Goal: Task Accomplishment & Management: Use online tool/utility

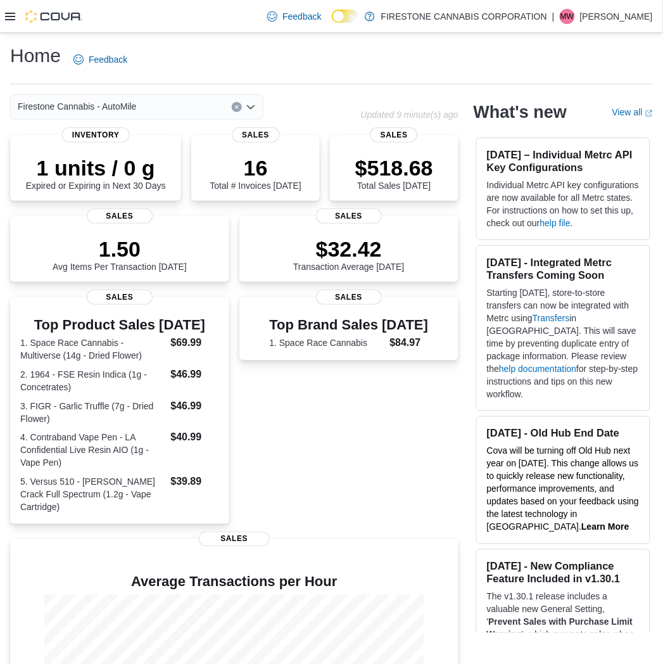
click at [15, 13] on icon at bounding box center [10, 17] width 10 height 8
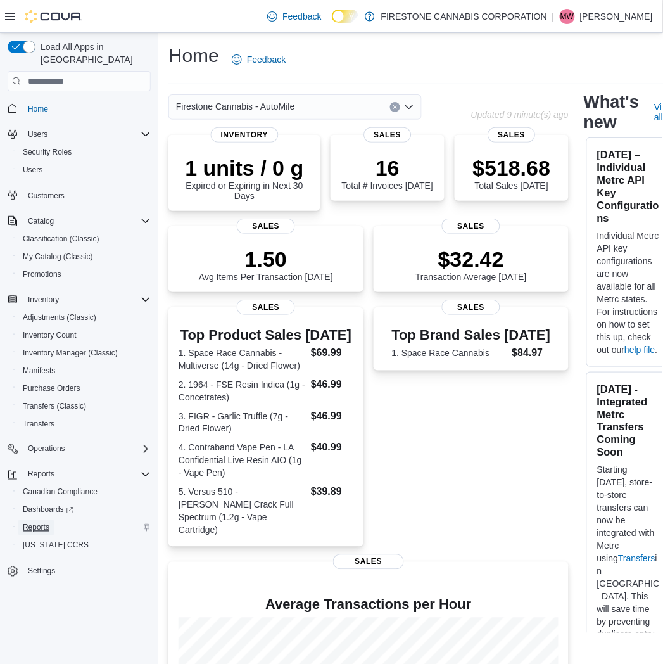
click at [42, 523] on span "Reports" at bounding box center [36, 528] width 27 height 10
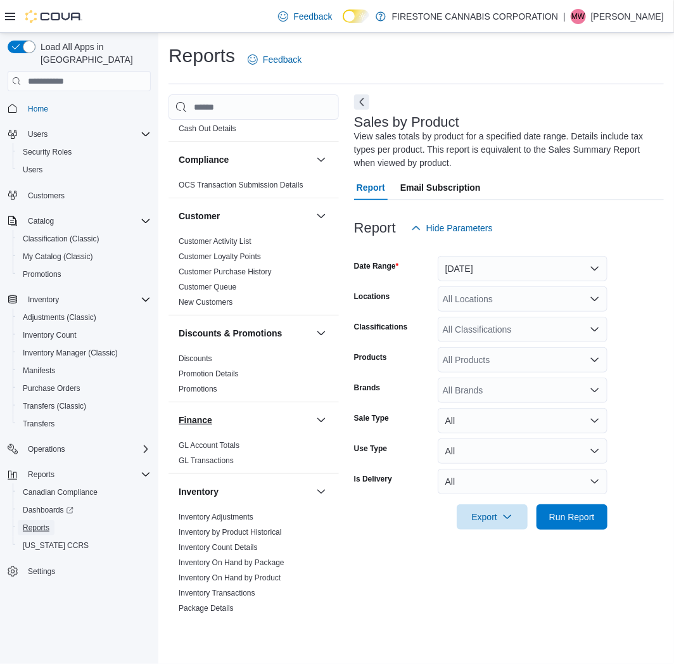
scroll to position [281, 0]
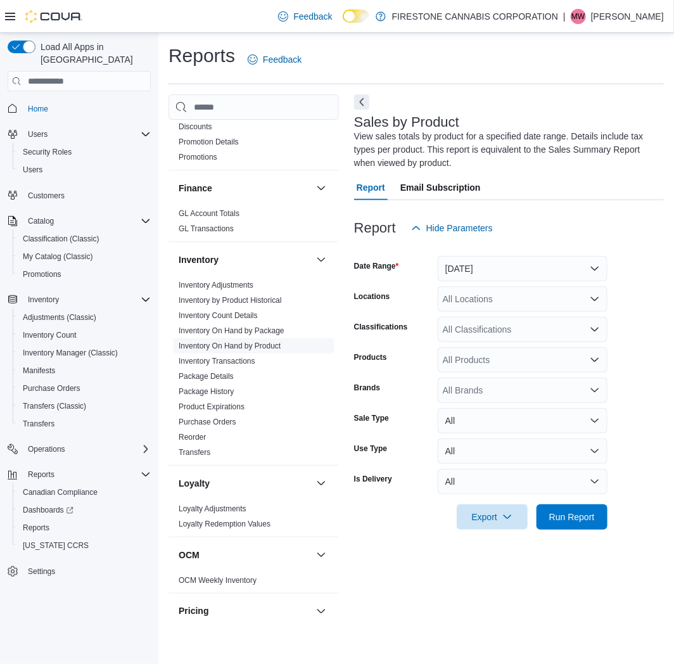
click at [255, 343] on link "Inventory On Hand by Product" at bounding box center [230, 345] width 102 height 9
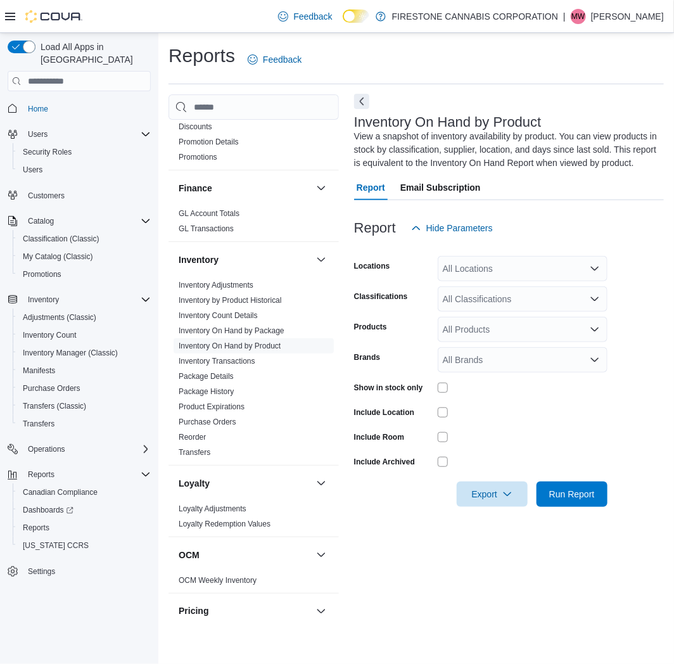
click at [363, 98] on button "Next" at bounding box center [361, 101] width 15 height 15
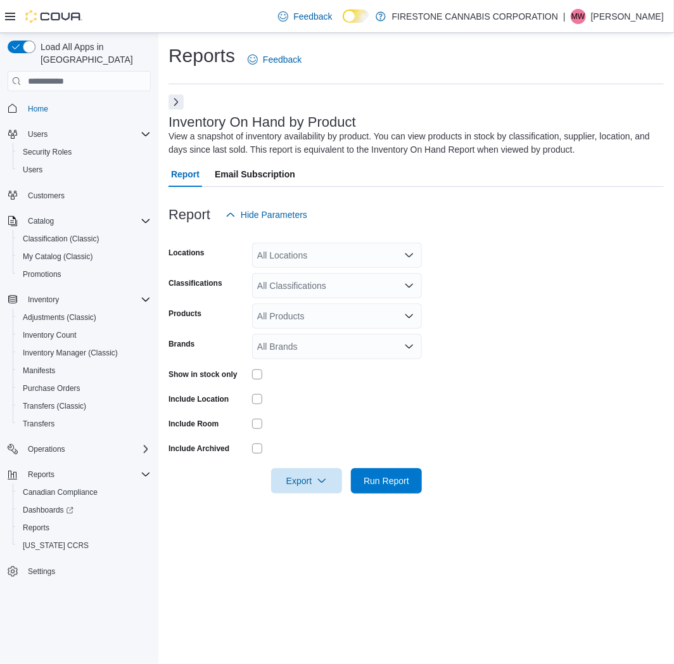
click at [340, 254] on div "All Locations" at bounding box center [337, 255] width 170 height 25
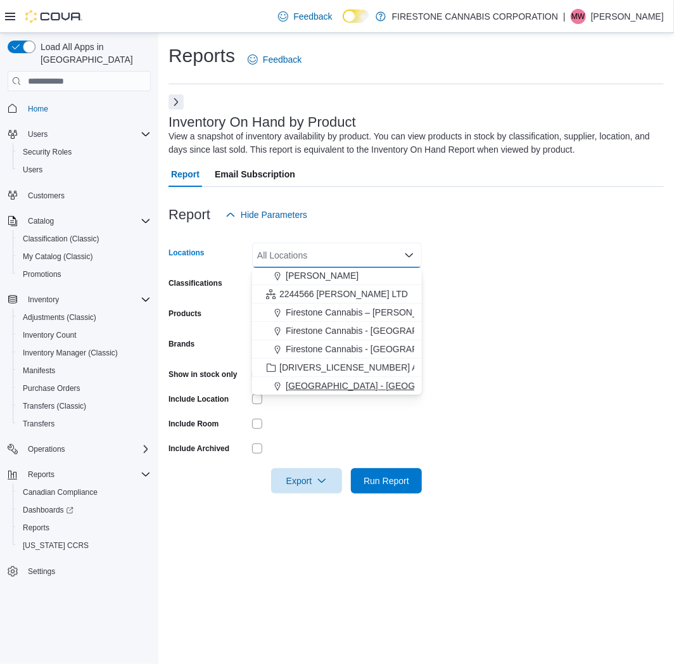
click at [326, 387] on span "Cannabis Station - Edmonton" at bounding box center [382, 385] width 193 height 13
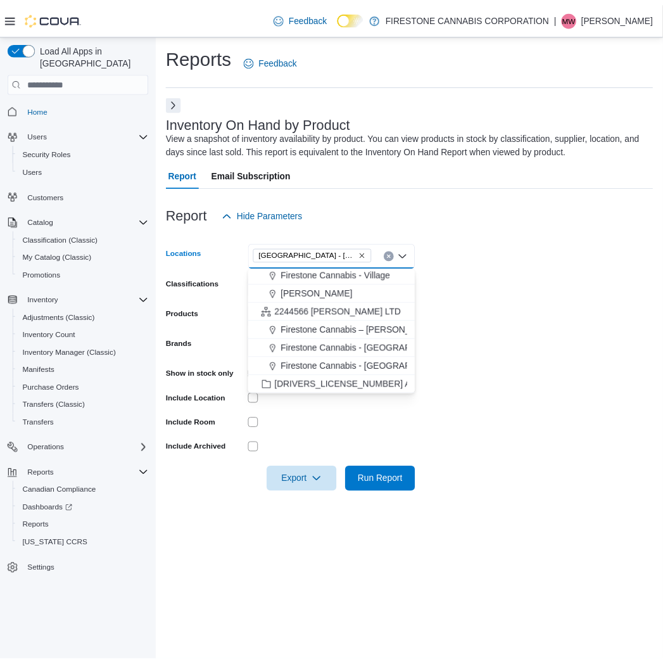
scroll to position [93, 0]
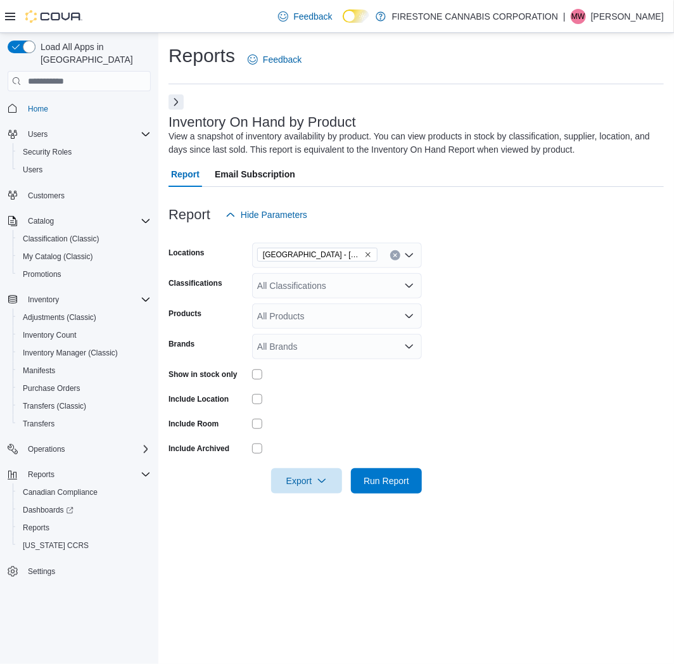
drag, startPoint x: 577, startPoint y: 258, endPoint x: 562, endPoint y: 245, distance: 19.7
click at [577, 258] on form "Locations Cannabis Station - Edmonton Classifications All Classifications Produ…" at bounding box center [415, 360] width 495 height 266
click at [384, 479] on span "Run Report" at bounding box center [387, 480] width 46 height 13
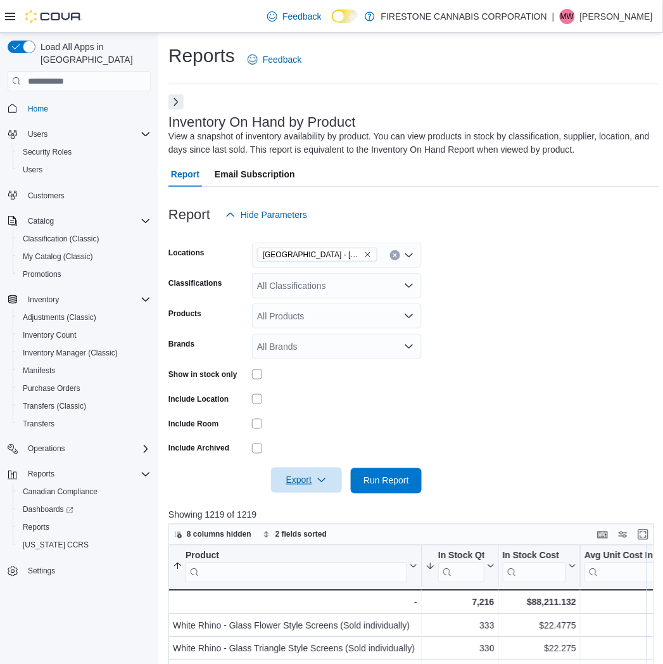
click at [298, 479] on span "Export" at bounding box center [307, 479] width 56 height 25
click at [302, 507] on span "Export to Excel" at bounding box center [308, 506] width 57 height 10
click at [478, 229] on div at bounding box center [413, 234] width 491 height 15
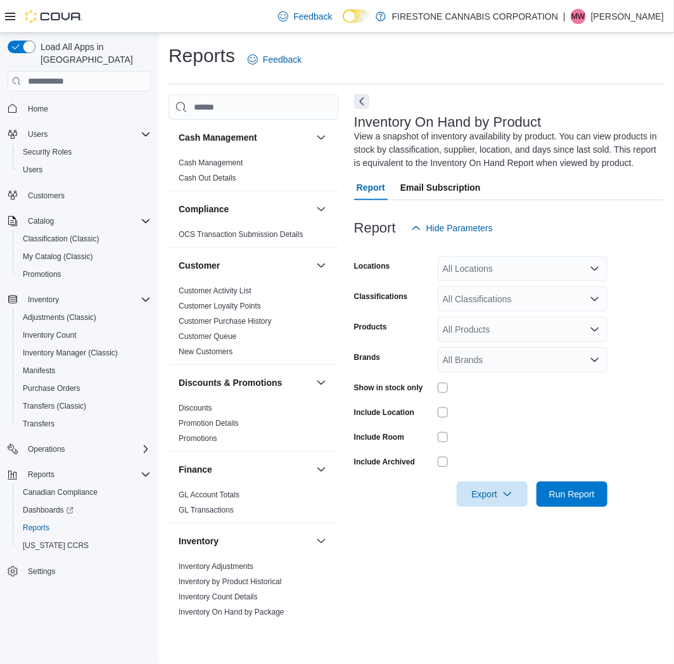
click at [365, 97] on button "Next" at bounding box center [361, 101] width 15 height 15
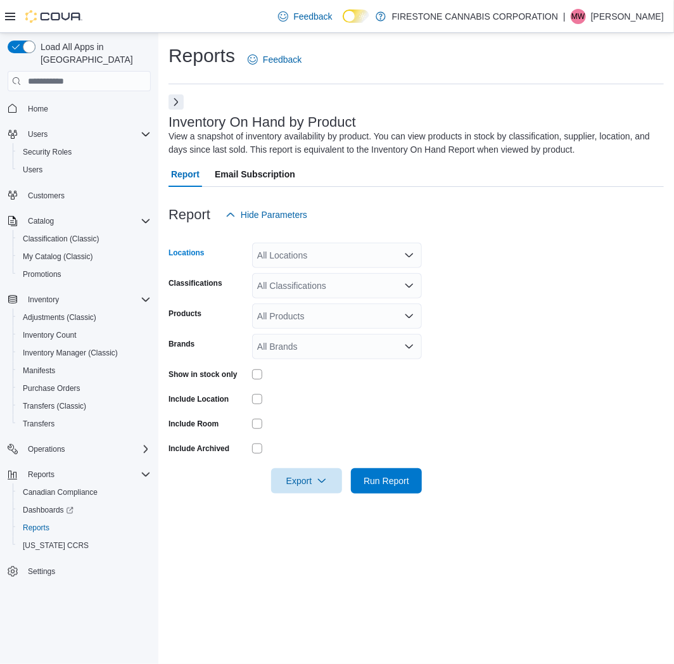
click at [302, 251] on div "All Locations" at bounding box center [337, 255] width 170 height 25
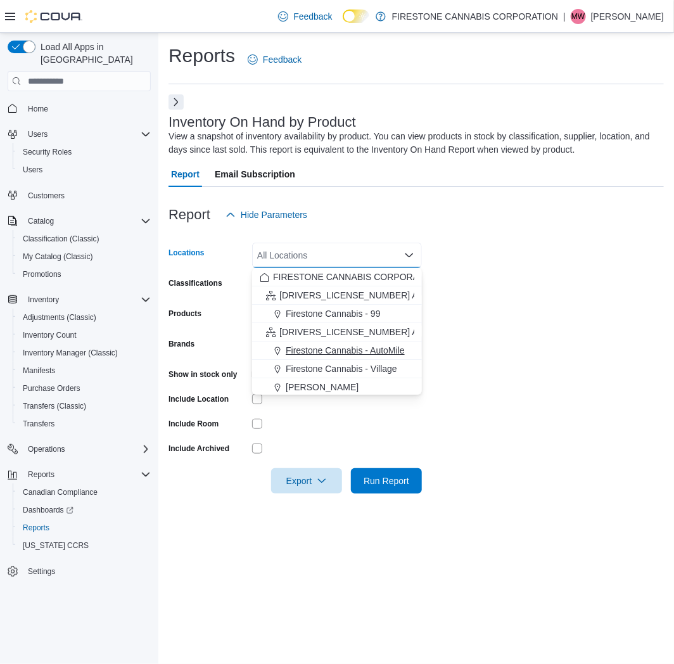
click at [315, 352] on span "Firestone Cannabis - AutoMile" at bounding box center [345, 350] width 119 height 13
click at [626, 301] on form "Locations [GEOGRAPHIC_DATA] Cannabis - AutoMile Combo box. Selected. Firestone …" at bounding box center [415, 360] width 495 height 266
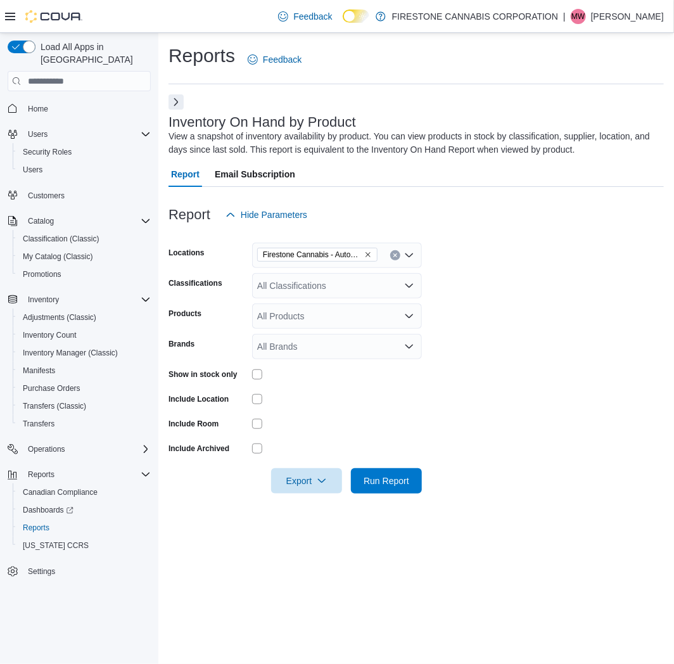
click at [296, 281] on div "All Classifications" at bounding box center [337, 285] width 170 height 25
type input "***"
click at [309, 308] on span "Accessories" at bounding box center [303, 307] width 48 height 13
click at [475, 383] on form "Locations Firestone Cannabis - AutoMile Classifications Accessories Products Al…" at bounding box center [415, 360] width 495 height 266
click at [384, 479] on span "Run Report" at bounding box center [387, 480] width 46 height 13
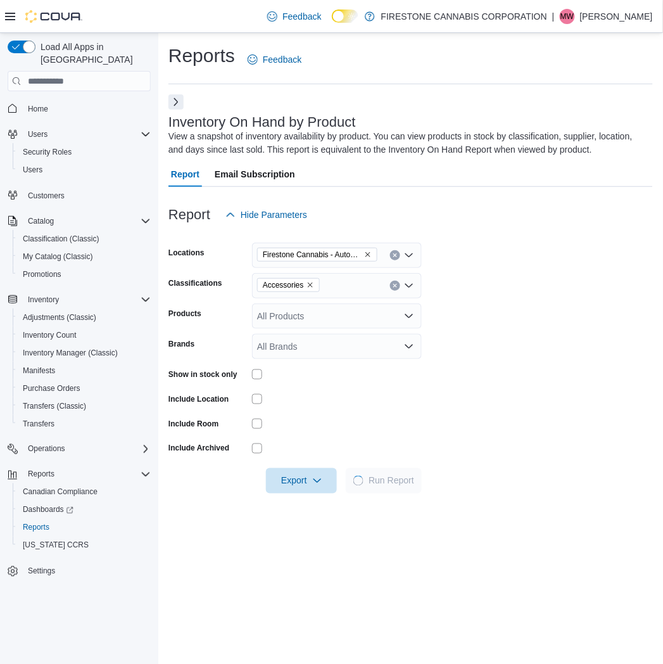
click at [453, 345] on form "Locations Firestone Cannabis - AutoMile Classifications Accessories Products Al…" at bounding box center [410, 360] width 485 height 266
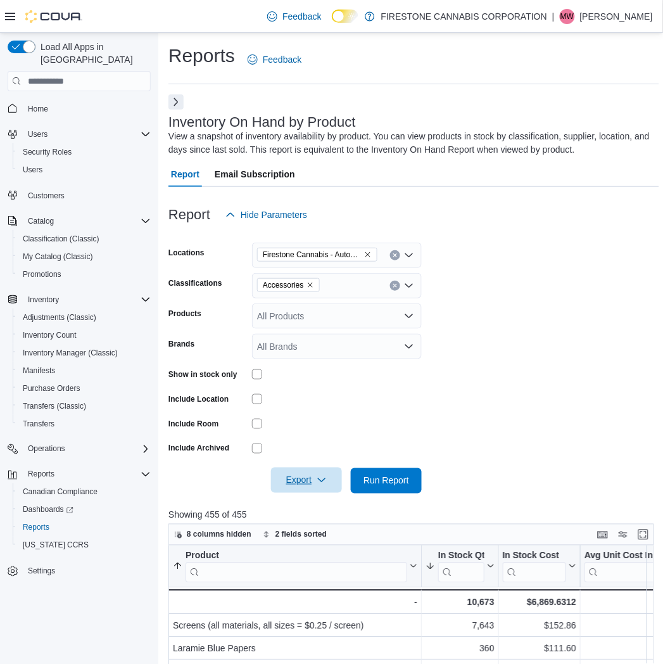
click at [293, 478] on span "Export" at bounding box center [307, 479] width 56 height 25
click at [295, 504] on span "Export to Excel" at bounding box center [308, 506] width 57 height 10
click at [517, 320] on form "Locations Firestone Cannabis - AutoMile Classifications Accessories Products Al…" at bounding box center [413, 360] width 491 height 266
